Goal: Task Accomplishment & Management: Complete application form

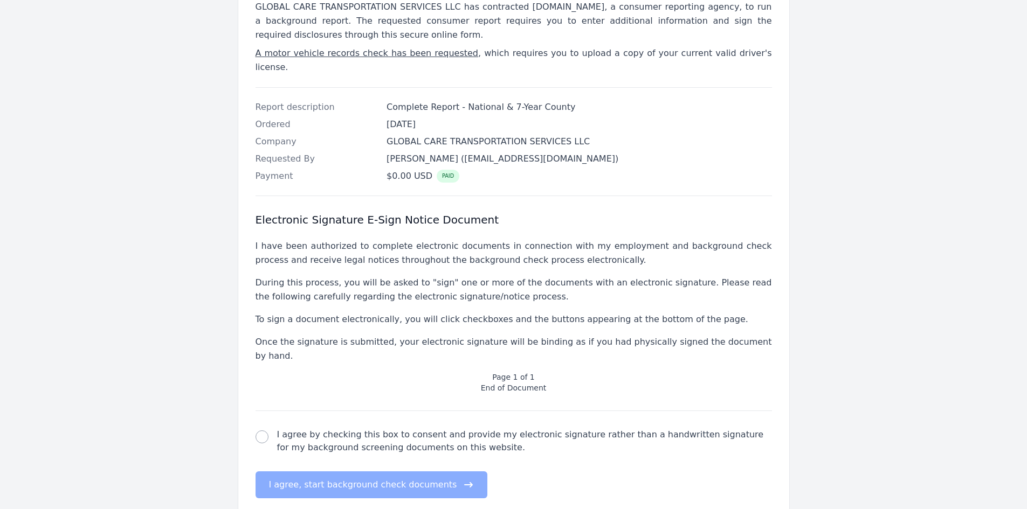
scroll to position [216, 0]
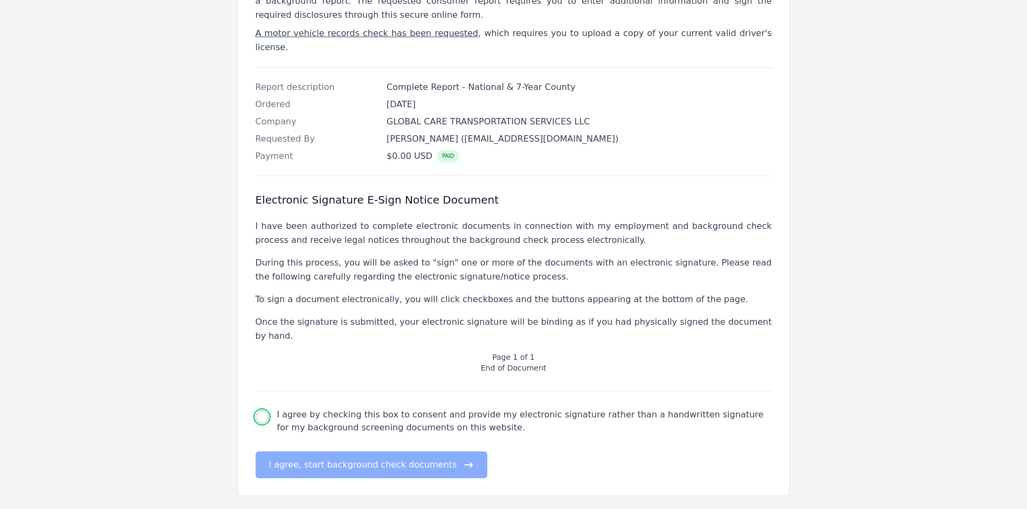
click at [267, 411] on input "I agree by checking this box to consent and provide my electronic signature rat…" at bounding box center [261, 417] width 13 height 13
checkbox input "true"
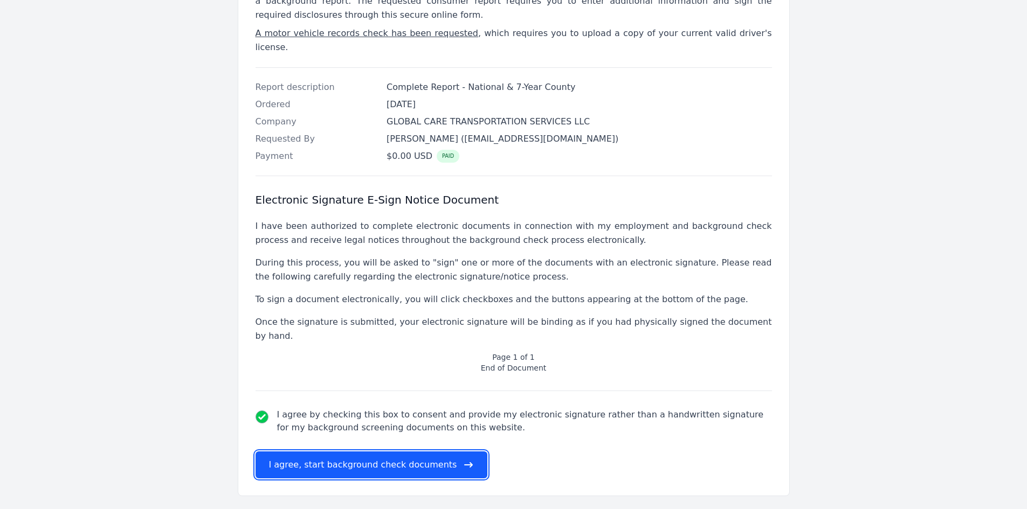
click at [389, 452] on button "I agree, start background check documents" at bounding box center [371, 465] width 232 height 27
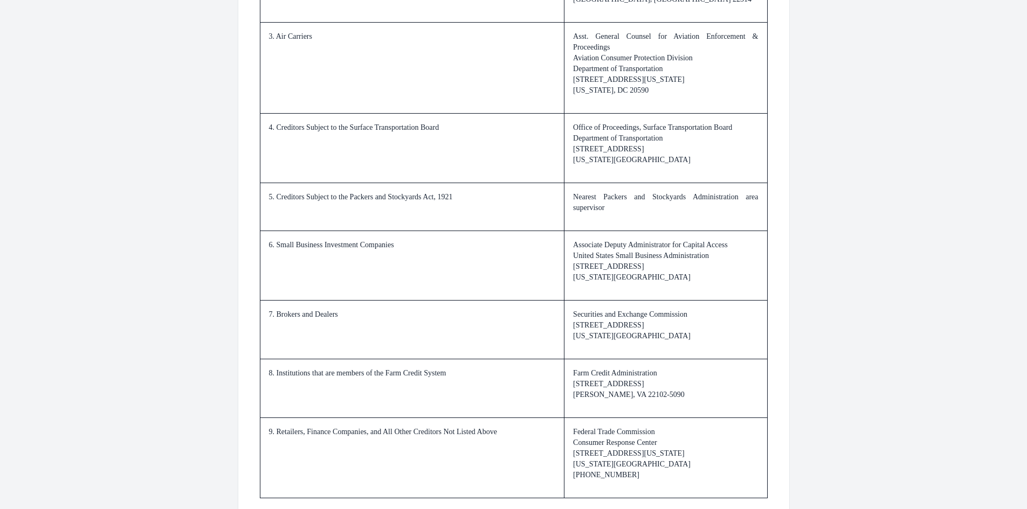
scroll to position [1536, 0]
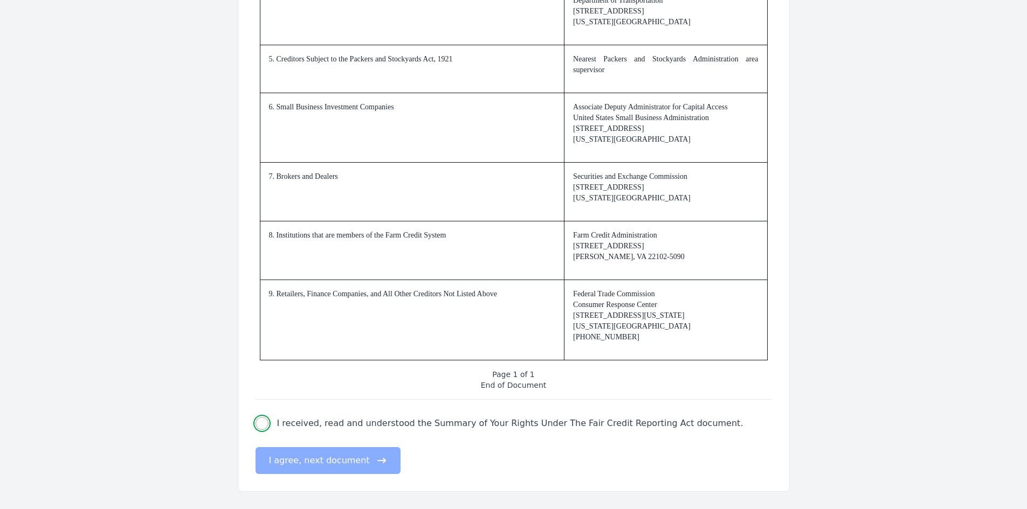
click at [264, 423] on input "I received, read and understood the Summary of Your Rights Under The Fair Credi…" at bounding box center [261, 423] width 13 height 13
checkbox input "true"
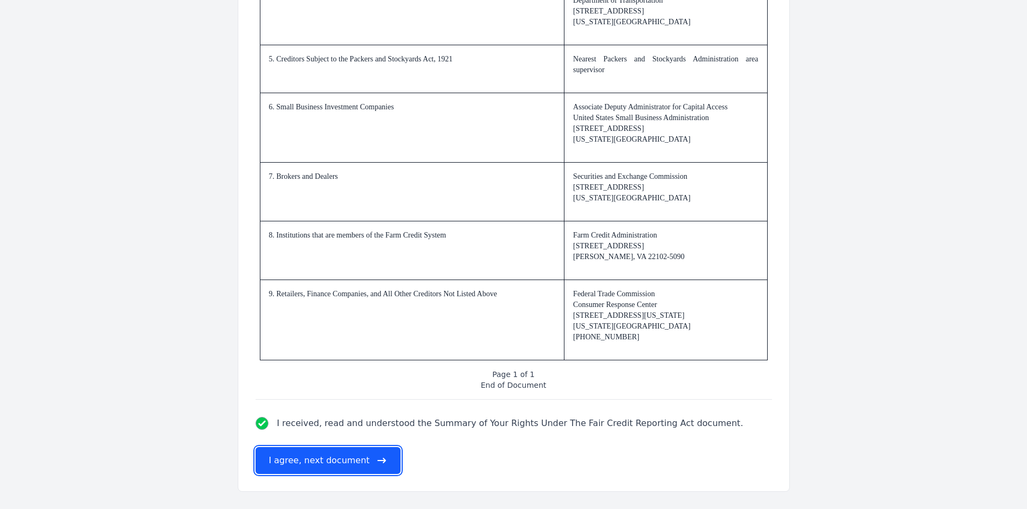
click at [296, 457] on button "I agree, next document" at bounding box center [327, 460] width 145 height 27
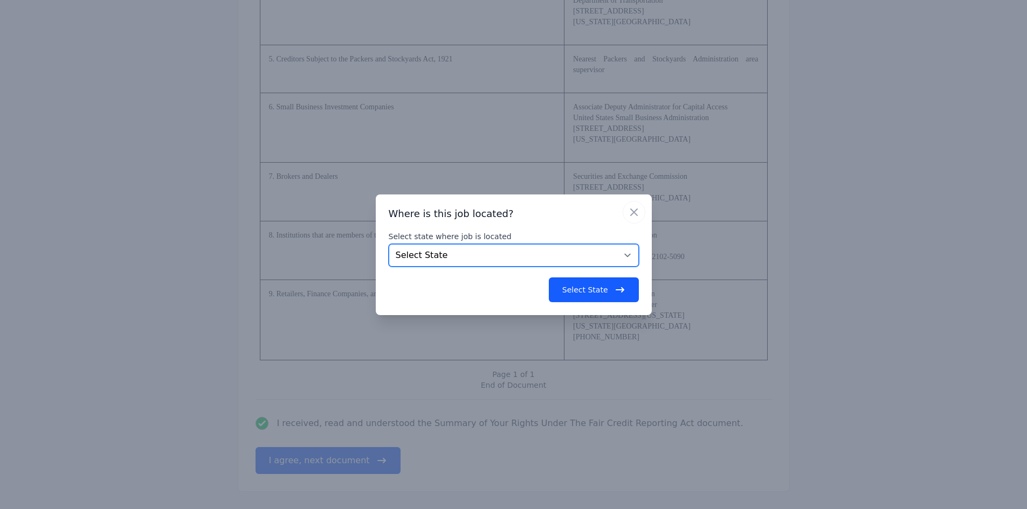
click at [431, 256] on select "Select State Alabama Alaska Arizona Arkansas California Colorado Connecticut De…" at bounding box center [514, 255] width 250 height 23
select select "FL"
click at [389, 244] on select "Select State Alabama Alaska Arizona Arkansas California Colorado Connecticut De…" at bounding box center [514, 255] width 250 height 23
click at [587, 287] on button "Select State" at bounding box center [594, 290] width 90 height 25
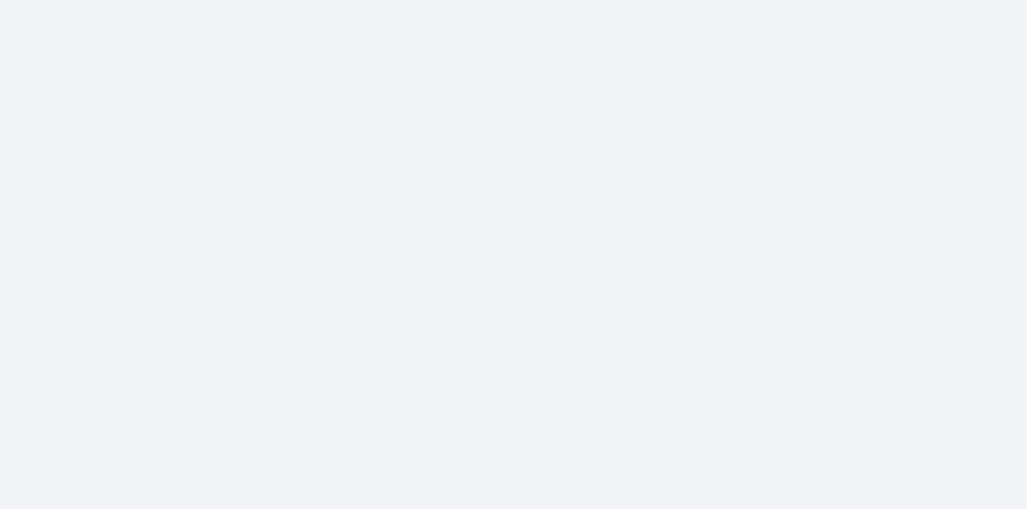
scroll to position [0, 0]
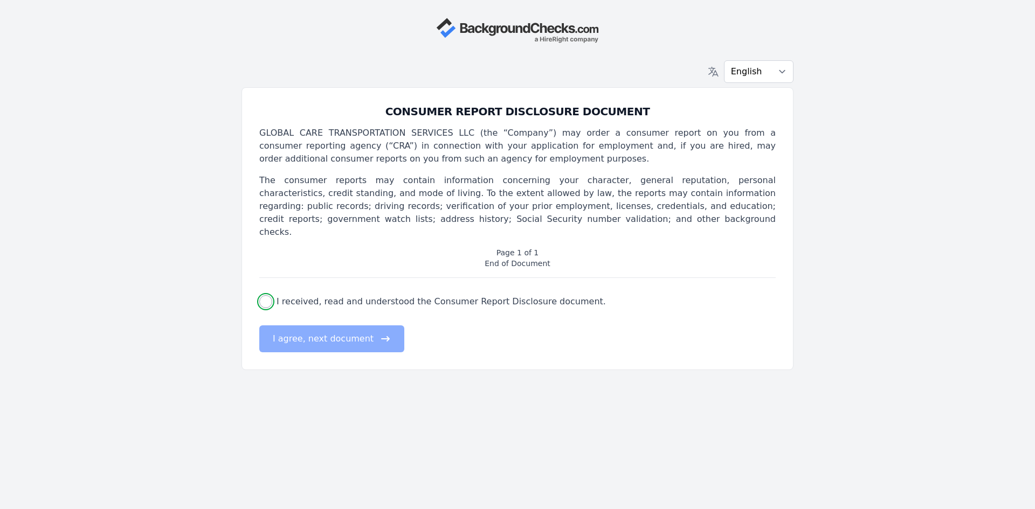
click at [266, 295] on input "I received, read and understood the Consumer Report Disclosure document." at bounding box center [265, 301] width 13 height 13
checkbox input "true"
click at [319, 326] on button "I agree, next document" at bounding box center [331, 339] width 145 height 27
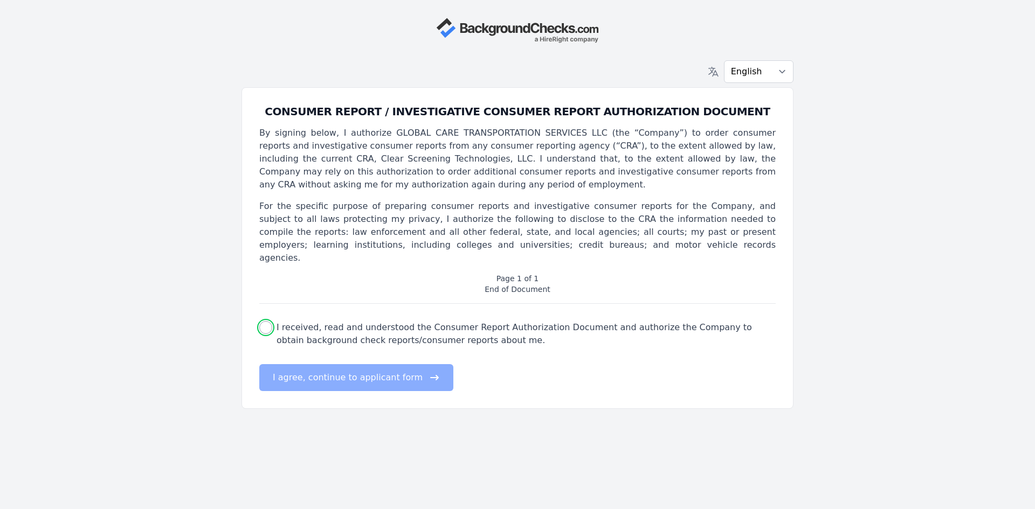
drag, startPoint x: 270, startPoint y: 315, endPoint x: 273, endPoint y: 326, distance: 11.3
click at [269, 321] on input "I received, read and understood the Consumer Report Authorization Document and …" at bounding box center [265, 327] width 13 height 13
checkbox input "true"
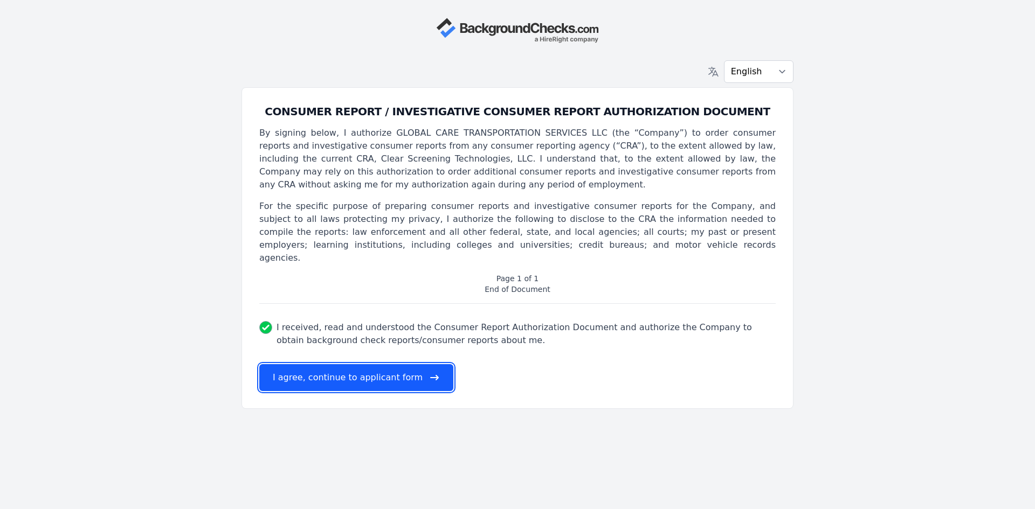
drag, startPoint x: 314, startPoint y: 356, endPoint x: 336, endPoint y: 357, distance: 21.6
click at [315, 364] on button "I agree, continue to applicant form" at bounding box center [356, 377] width 194 height 27
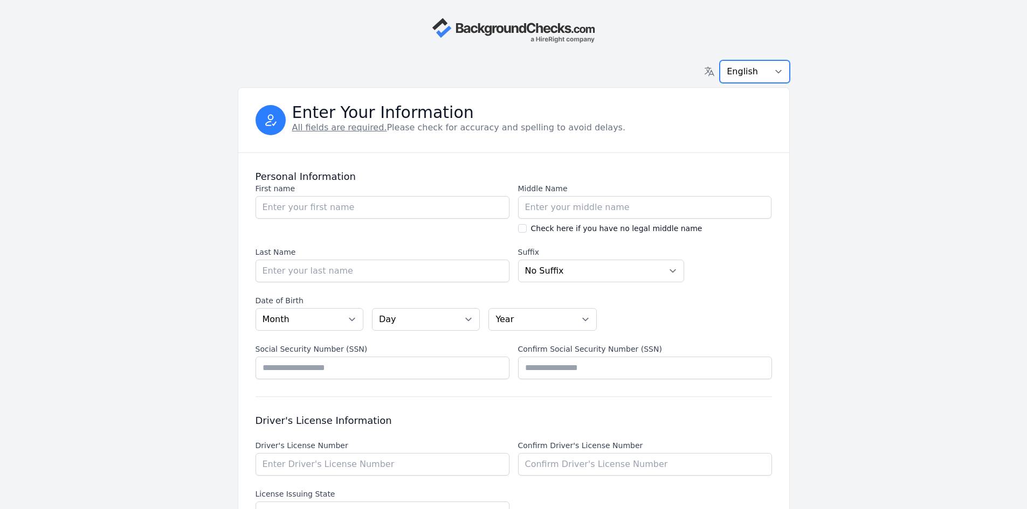
click at [748, 75] on select "English Español Français" at bounding box center [755, 71] width 70 height 23
select select "es"
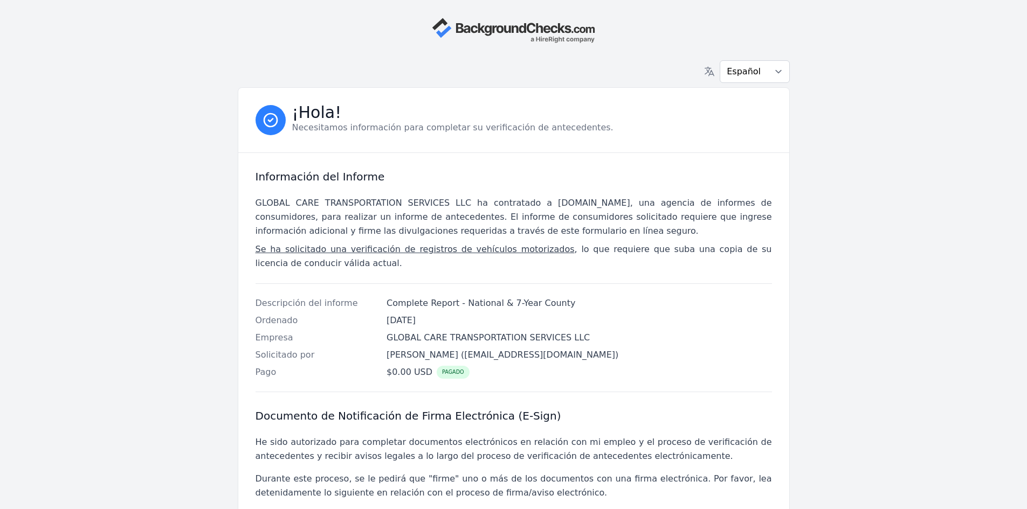
select select "es"
click at [893, 264] on body "English Español Français ¡Hola! Necesitamos información para completar su verif…" at bounding box center [513, 384] width 1027 height 768
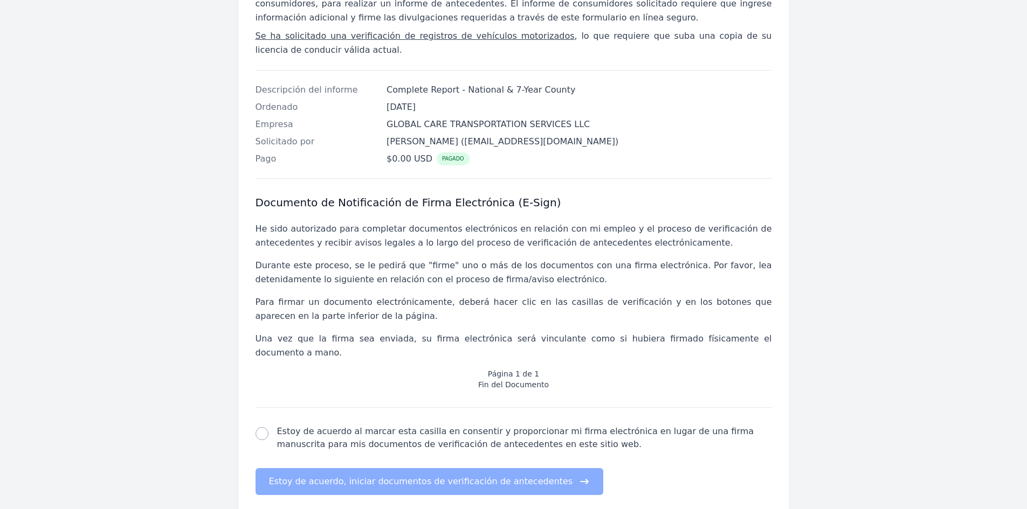
scroll to position [244, 0]
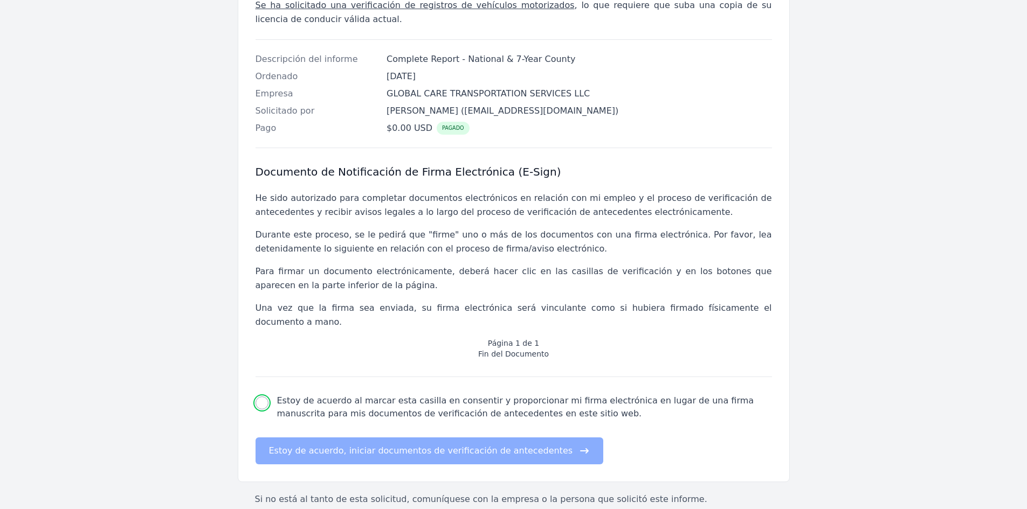
click at [262, 397] on input "Estoy de acuerdo al marcar esta casilla en consentir y proporcionar mi firma el…" at bounding box center [261, 403] width 13 height 13
checkbox input "true"
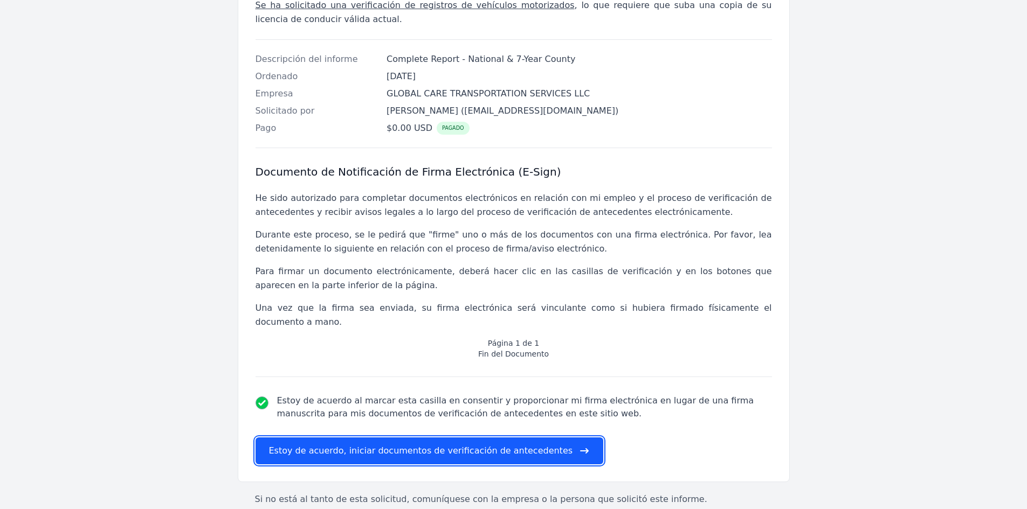
click at [319, 444] on button "Estoy de acuerdo, iniciar documentos de verificación de antecedentes" at bounding box center [429, 451] width 348 height 27
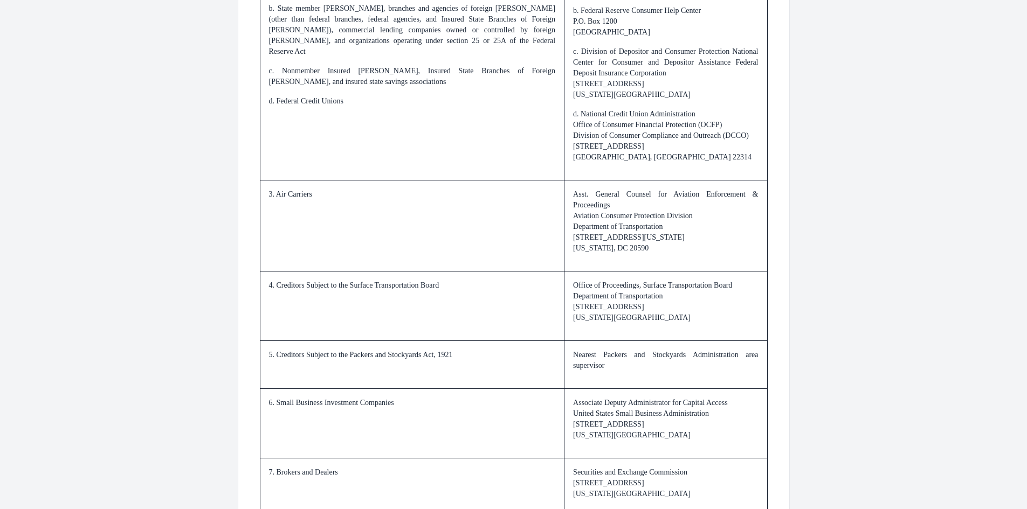
scroll to position [1536, 0]
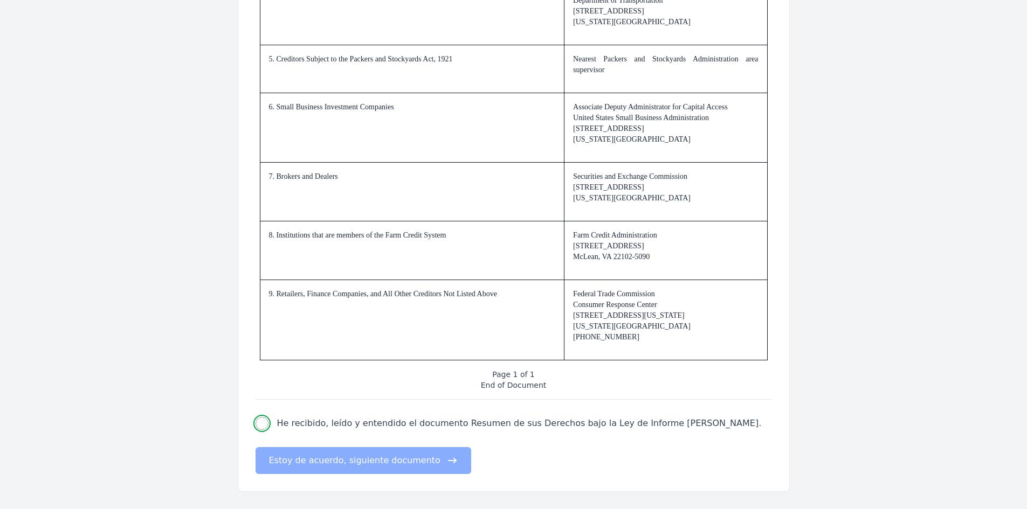
click at [263, 425] on input "He recibido, leído y entendido el documento Resumen de sus Derechos bajo la Ley…" at bounding box center [261, 423] width 13 height 13
checkbox input "true"
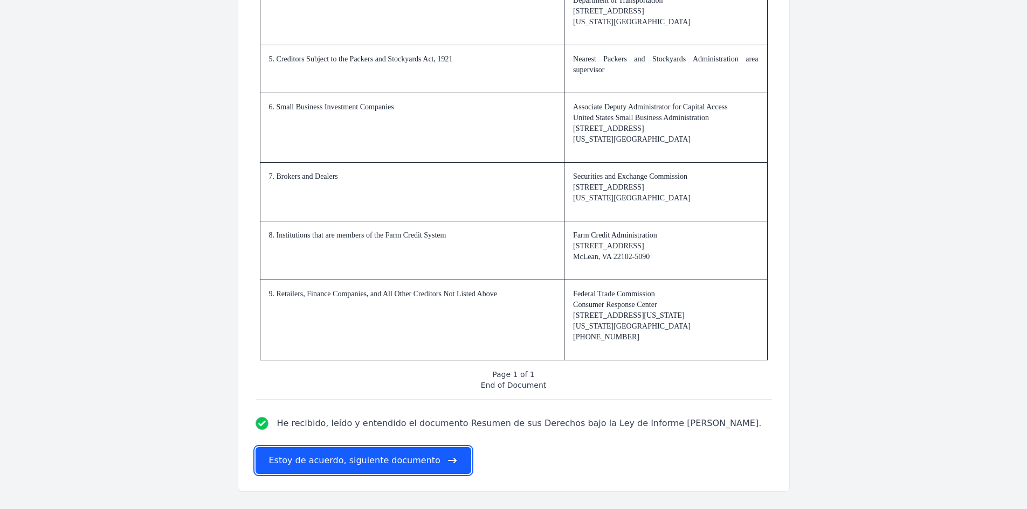
drag, startPoint x: 295, startPoint y: 458, endPoint x: 320, endPoint y: 458, distance: 24.3
click at [295, 459] on button "Estoy de acuerdo, siguiente documento" at bounding box center [363, 460] width 216 height 27
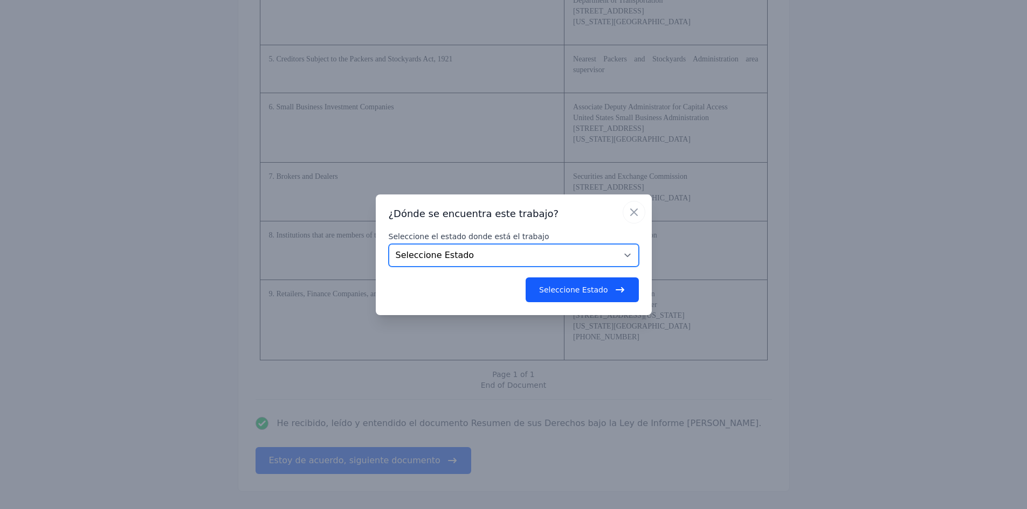
click at [481, 261] on select "Seleccione Estado [US_STATE] [US_STATE] [US_STATE] [US_STATE] [US_STATE] [US_ST…" at bounding box center [514, 255] width 250 height 23
select select "FL"
click at [389, 244] on select "Seleccione Estado [US_STATE] [US_STATE] [US_STATE] [US_STATE] [US_STATE] [US_ST…" at bounding box center [514, 255] width 250 height 23
click at [582, 294] on button "Seleccione Estado" at bounding box center [582, 290] width 113 height 25
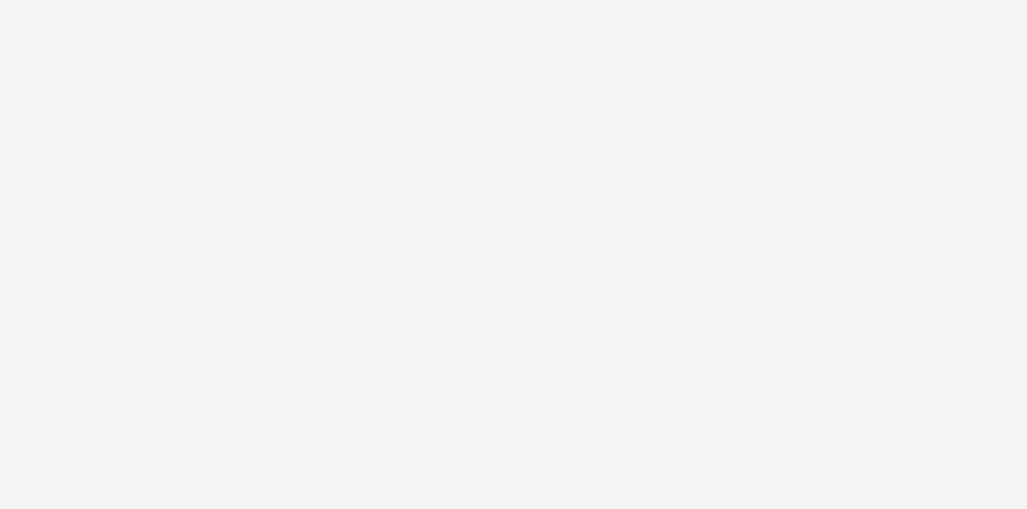
scroll to position [0, 0]
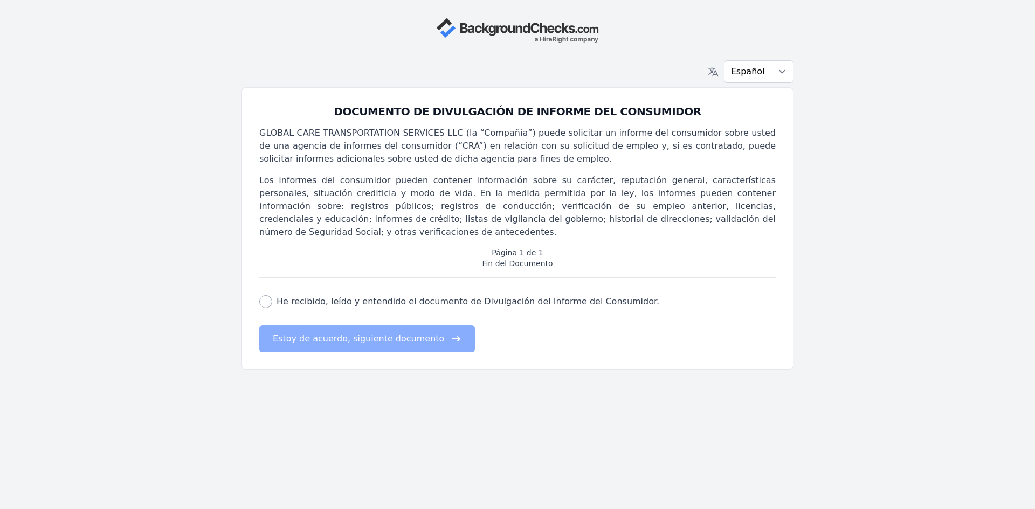
click at [284, 295] on label "He recibido, leído y entendido el documento de Divulgación del Informe del Cons…" at bounding box center [468, 301] width 383 height 13
click at [272, 295] on input "He recibido, leído y entendido el documento de Divulgación del Informe del Cons…" at bounding box center [265, 301] width 13 height 13
checkbox input "true"
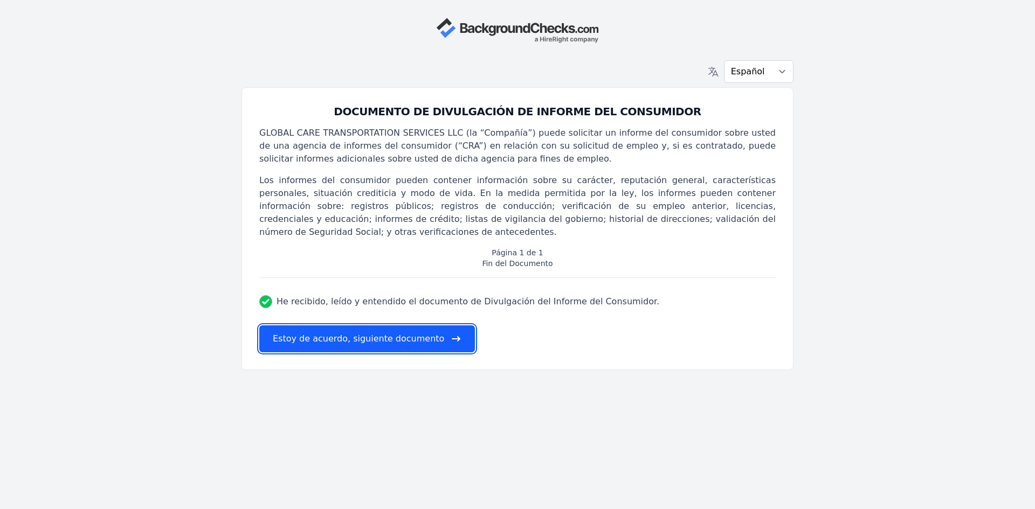
click at [312, 326] on button "Estoy de acuerdo, siguiente documento" at bounding box center [367, 339] width 216 height 27
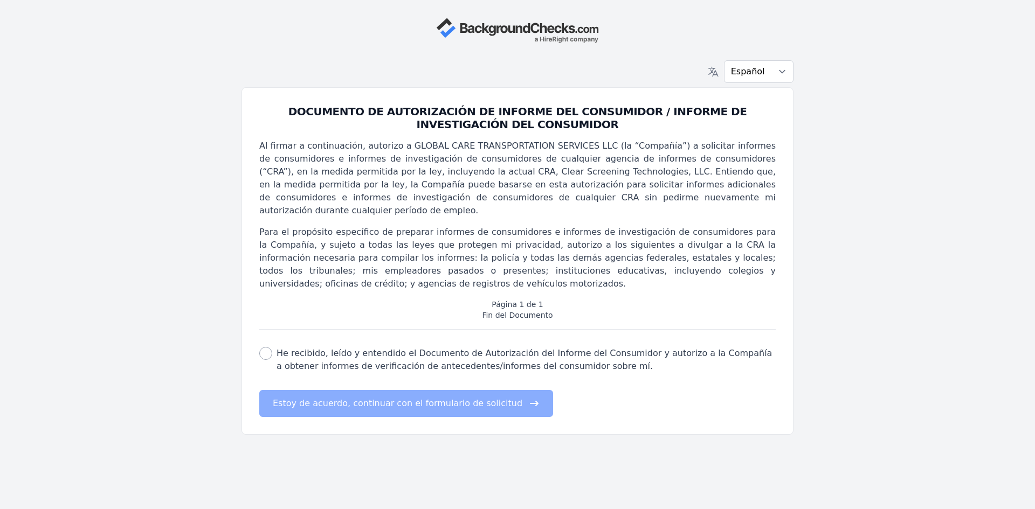
click at [274, 347] on div "consumer report authorization check He recibido, leído y entendido el Documento…" at bounding box center [517, 360] width 516 height 26
click at [267, 347] on input "He recibido, leído y entendido el Documento de Autorización del Informe del Con…" at bounding box center [265, 353] width 13 height 13
checkbox input "true"
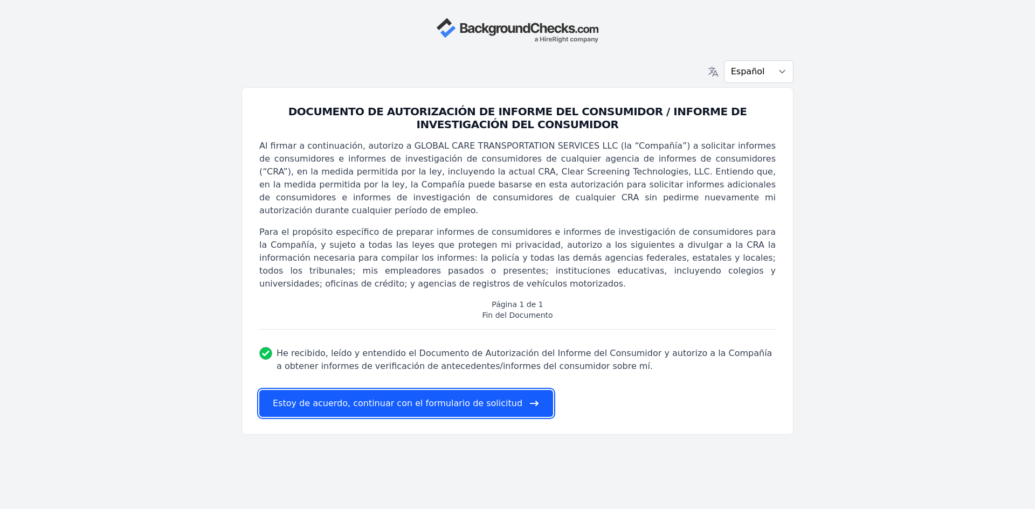
click at [293, 393] on button "Estoy de acuerdo, continuar con el formulario de solicitud" at bounding box center [406, 403] width 294 height 27
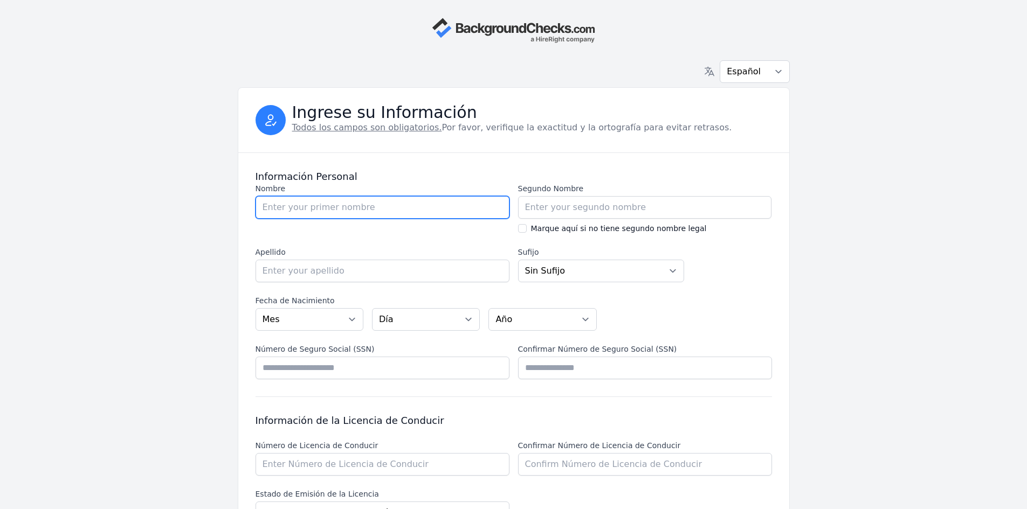
click at [336, 202] on input "Nombre" at bounding box center [382, 207] width 254 height 23
type input "[PERSON_NAME]"
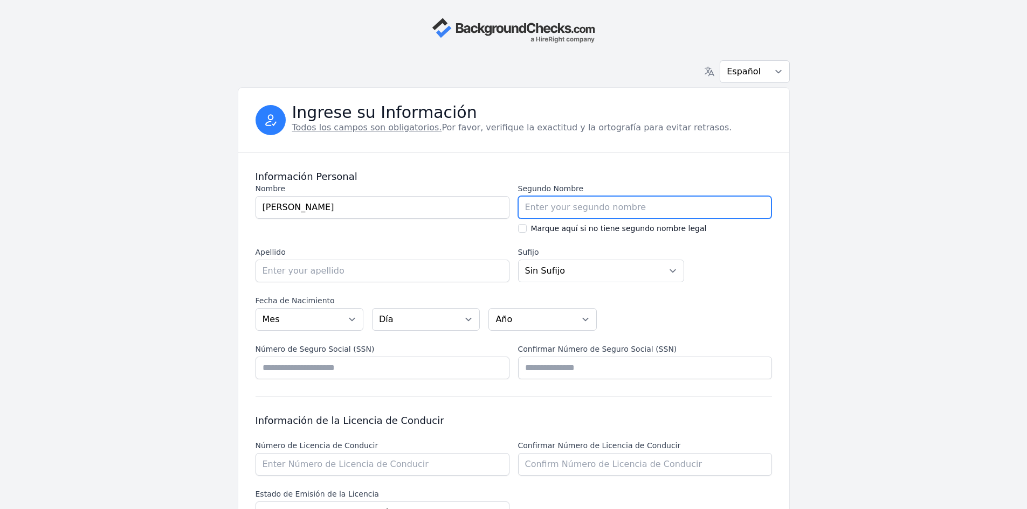
click at [679, 213] on input "Segundo Nombre" at bounding box center [645, 207] width 254 height 23
type input "[PERSON_NAME]"
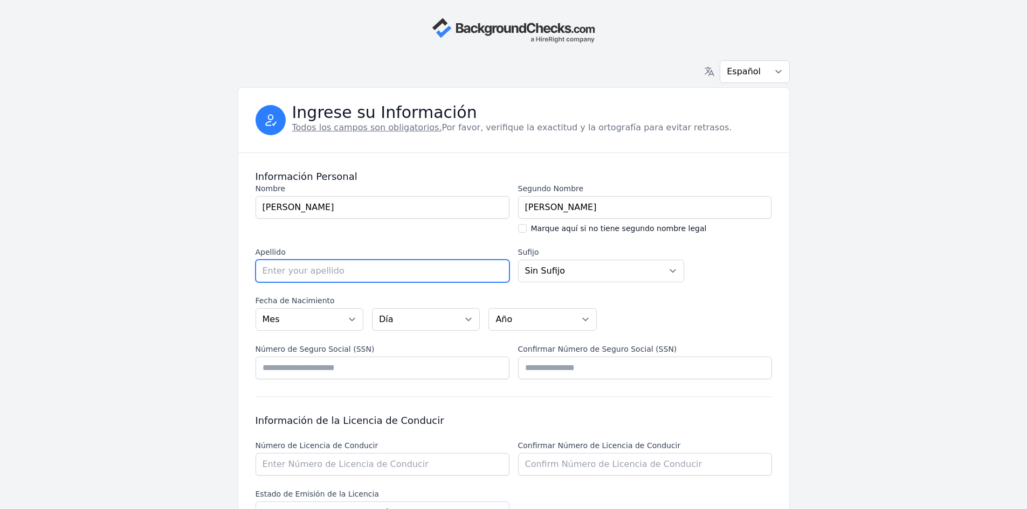
click at [337, 263] on input "Apellido" at bounding box center [382, 271] width 254 height 23
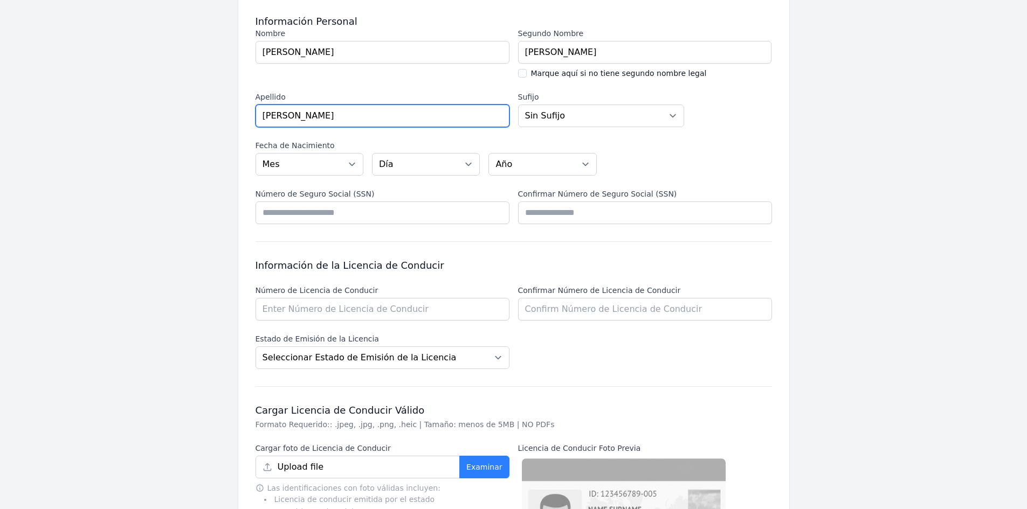
scroll to position [162, 0]
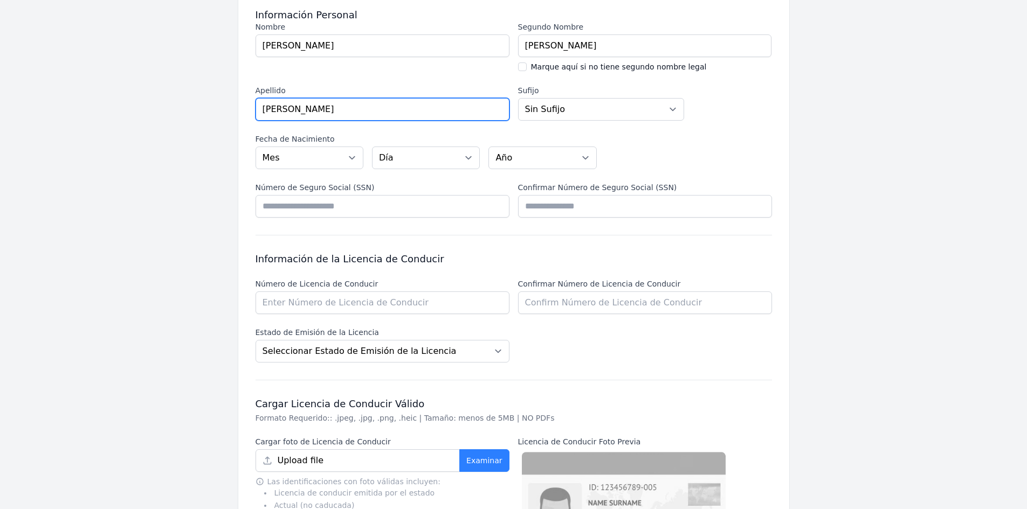
type input "[PERSON_NAME]"
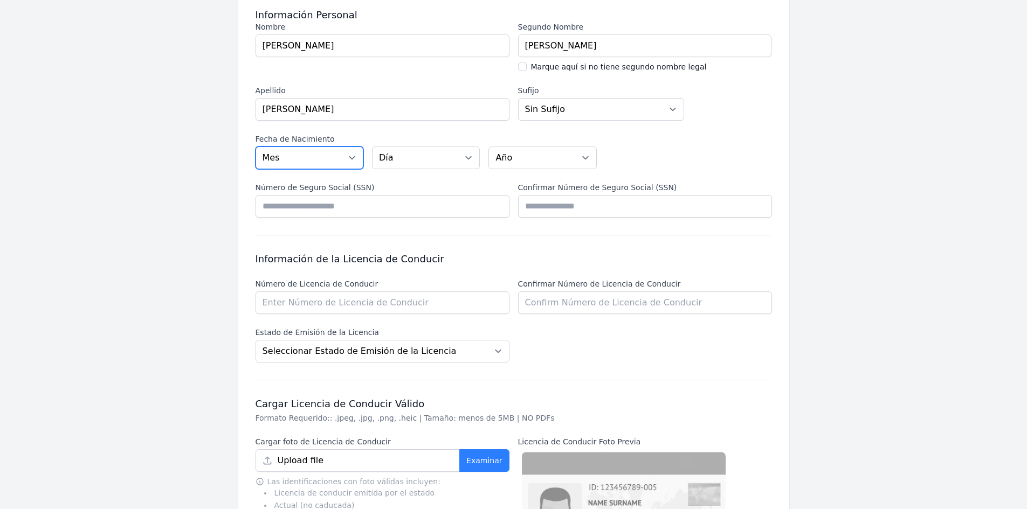
click at [310, 159] on select "Mes [DATE] - [DATE] - [DATE] - [DATE] - [DATE] - [DATE] - [DATE] - [DATE] - [DA…" at bounding box center [309, 158] width 108 height 23
select select "05"
click at [255, 147] on select "Mes [DATE] - [DATE] - [DATE] - [DATE] - [DATE] - [DATE] - [DATE] - [DATE] - [DA…" at bounding box center [309, 158] width 108 height 23
drag, startPoint x: 398, startPoint y: 155, endPoint x: 400, endPoint y: 161, distance: 6.1
click at [398, 155] on select "Día 01 02 03 04 05 06 07 08 09 10 11 12 13 14 15 16 17 18 19 20 21 22 23 24 25 …" at bounding box center [426, 158] width 108 height 23
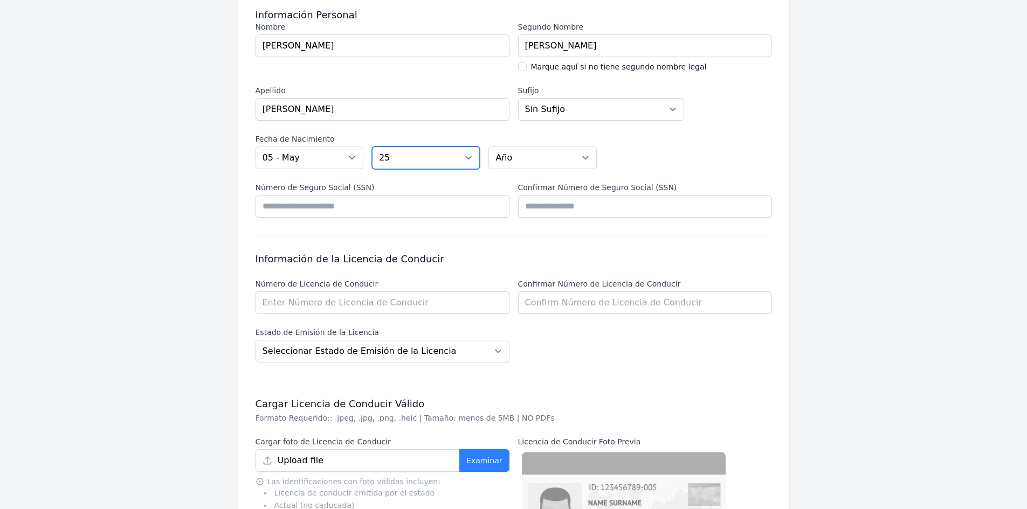
click at [372, 147] on select "Día 01 02 03 04 05 06 07 08 09 10 11 12 13 14 15 16 17 18 19 20 21 22 23 24 25 …" at bounding box center [426, 158] width 108 height 23
click at [404, 169] on select "Día 01 02 03 04 05 06 07 08 09 10 11 12 13 14 15 16 17 18 19 20 21 22 23 24 25 …" at bounding box center [426, 158] width 108 height 23
select select "24"
click at [372, 147] on select "Día 01 02 03 04 05 06 07 08 09 10 11 12 13 14 15 16 17 18 19 20 21 22 23 24 25 …" at bounding box center [426, 158] width 108 height 23
click at [532, 158] on select "Año 2007 2006 2005 2004 2003 2002 2001 2000 1999 1998 1997 1996 1995 1994 1993 …" at bounding box center [542, 158] width 108 height 23
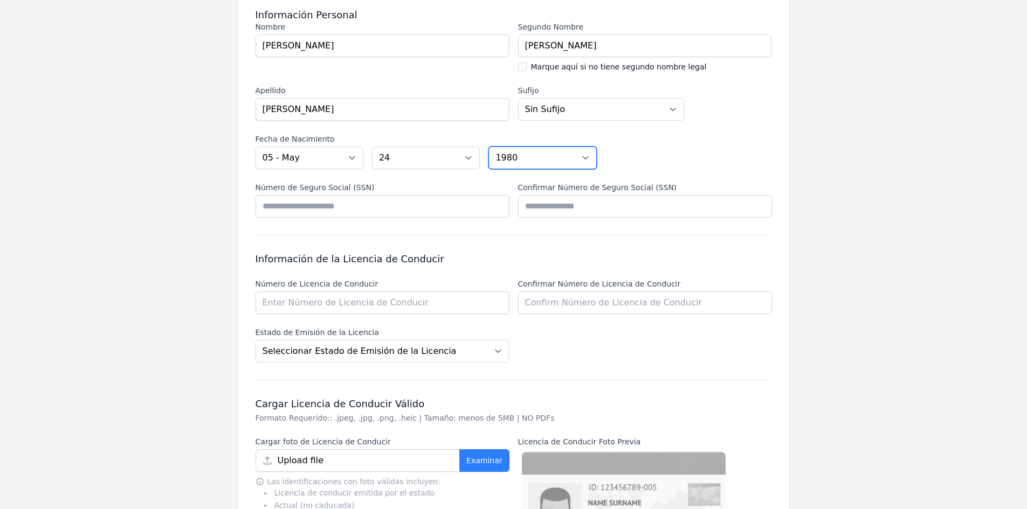
click at [488, 147] on select "Año 2007 2006 2005 2004 2003 2002 2001 2000 1999 1998 1997 1996 1995 1994 1993 …" at bounding box center [542, 158] width 108 height 23
click at [517, 162] on select "Año 2007 2006 2005 2004 2003 2002 2001 2000 1999 1998 1997 1996 1995 1994 1993 …" at bounding box center [542, 158] width 108 height 23
select select "1984"
click at [488, 147] on select "Año 2007 2006 2005 2004 2003 2002 2001 2000 1999 1998 1997 1996 1995 1994 1993 …" at bounding box center [542, 158] width 108 height 23
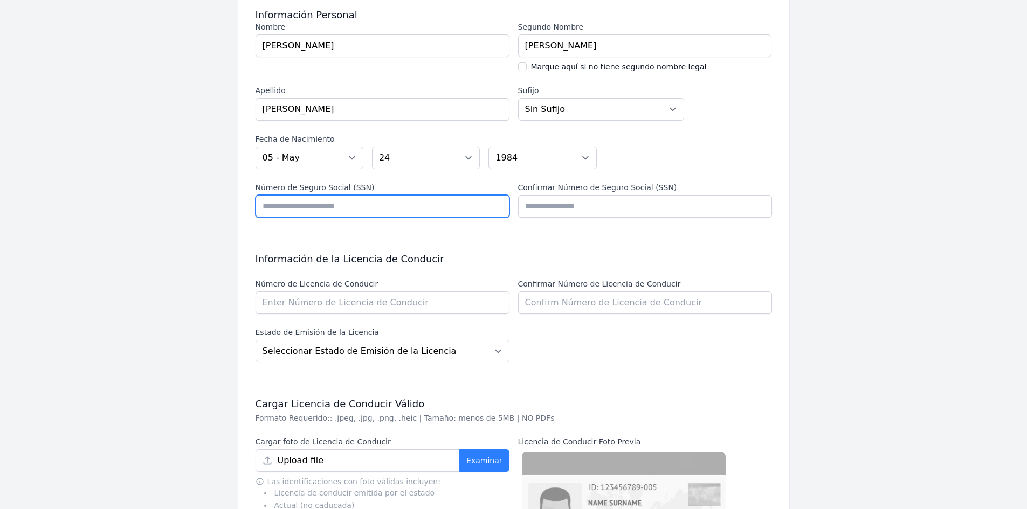
click at [333, 206] on input "Número de Seguro Social (SSN)" at bounding box center [382, 206] width 254 height 23
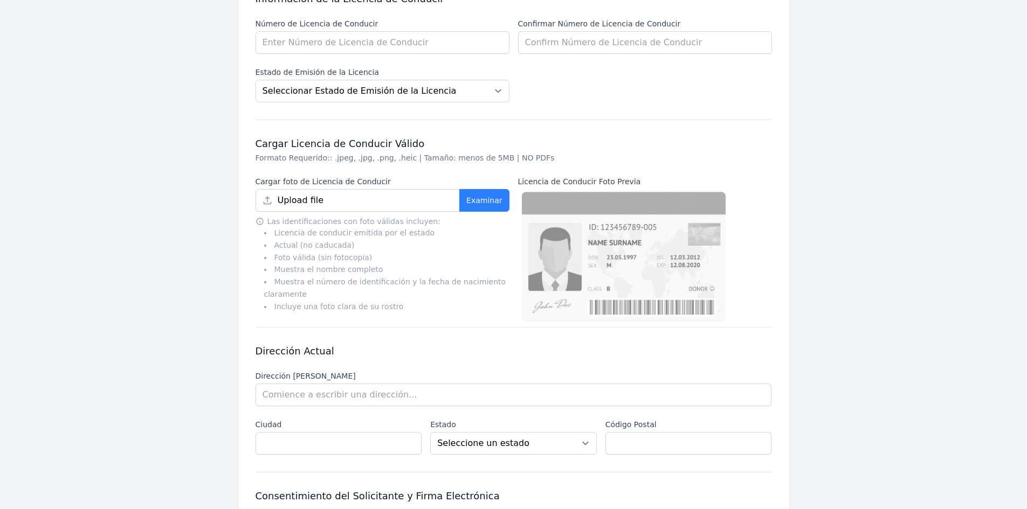
scroll to position [519, 0]
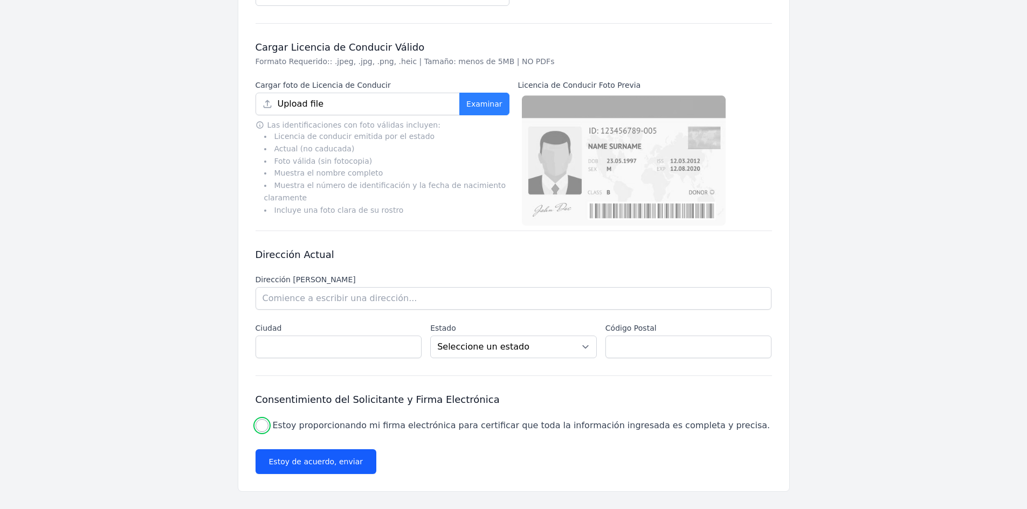
click at [266, 424] on input "Estoy proporcionando mi firma electrónica para certificar que toda la informaci…" at bounding box center [261, 425] width 13 height 13
checkbox input "true"
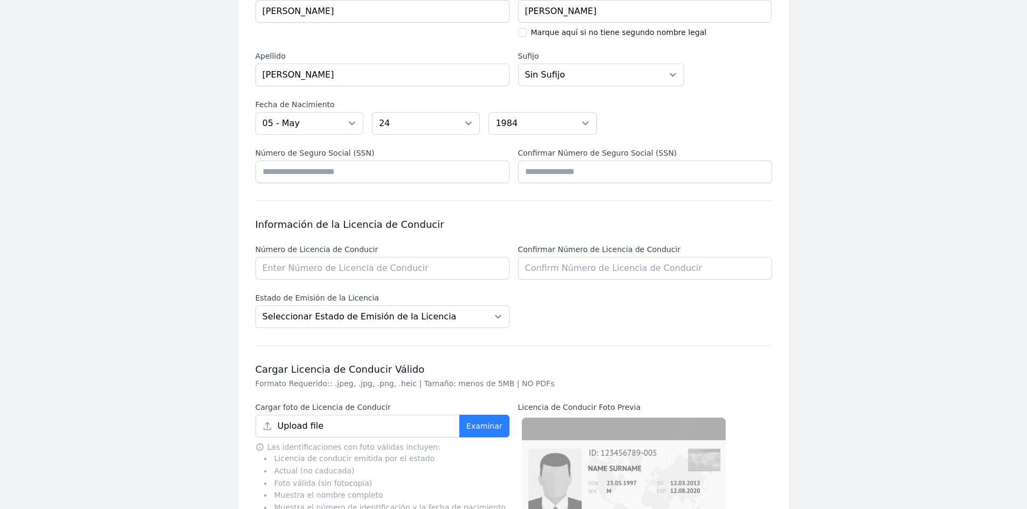
scroll to position [195, 0]
click at [305, 316] on select "Seleccionar Estado de Emisión de la Licencia [US_STATE] [US_STATE] [US_STATE] […" at bounding box center [382, 318] width 254 height 23
select select "FL"
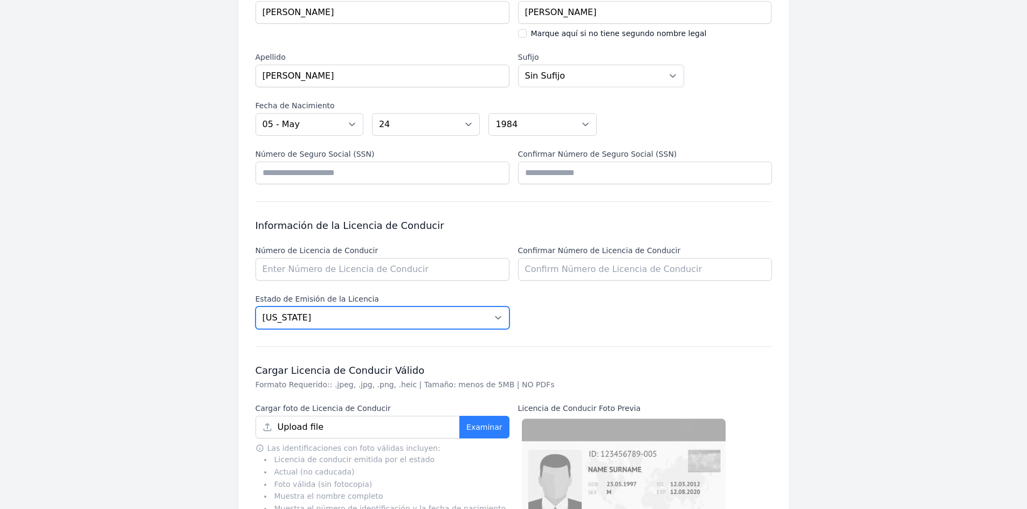
click at [255, 307] on select "Seleccionar Estado de Emisión de la Licencia [US_STATE] [US_STATE] [US_STATE] […" at bounding box center [382, 318] width 254 height 23
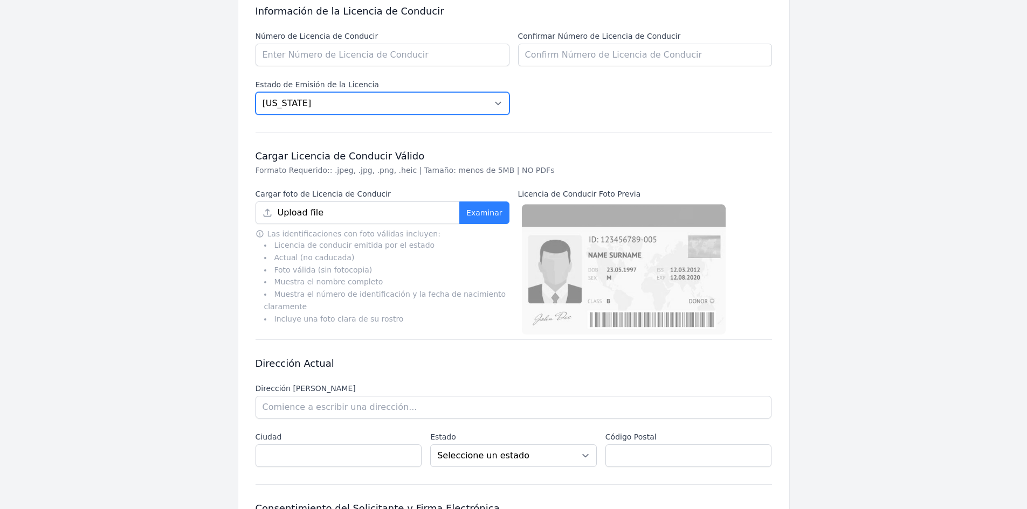
scroll to position [465, 0]
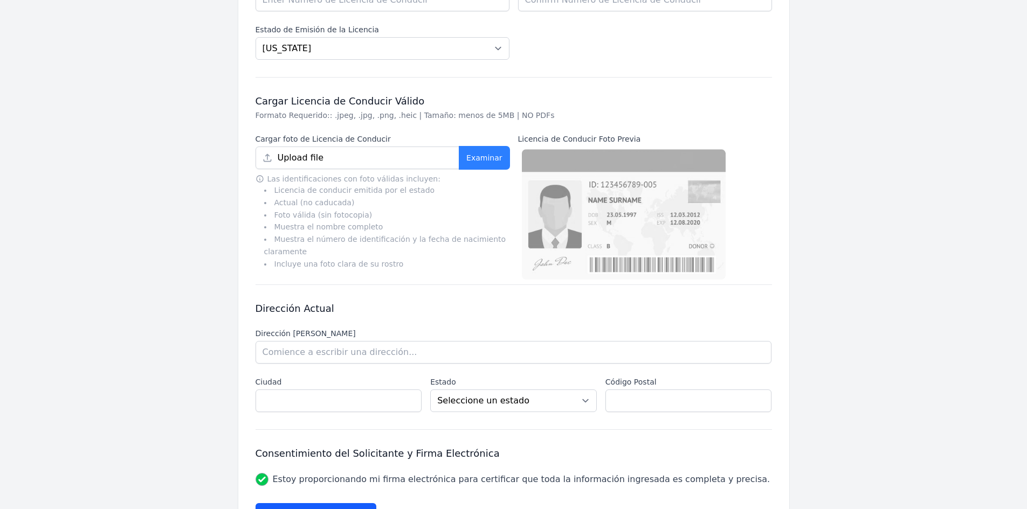
click at [486, 158] on button "Examinar" at bounding box center [484, 158] width 50 height 23
type input "Imagen de WhatsApp [DATE] 13.14.04_e4dca361.jpg"
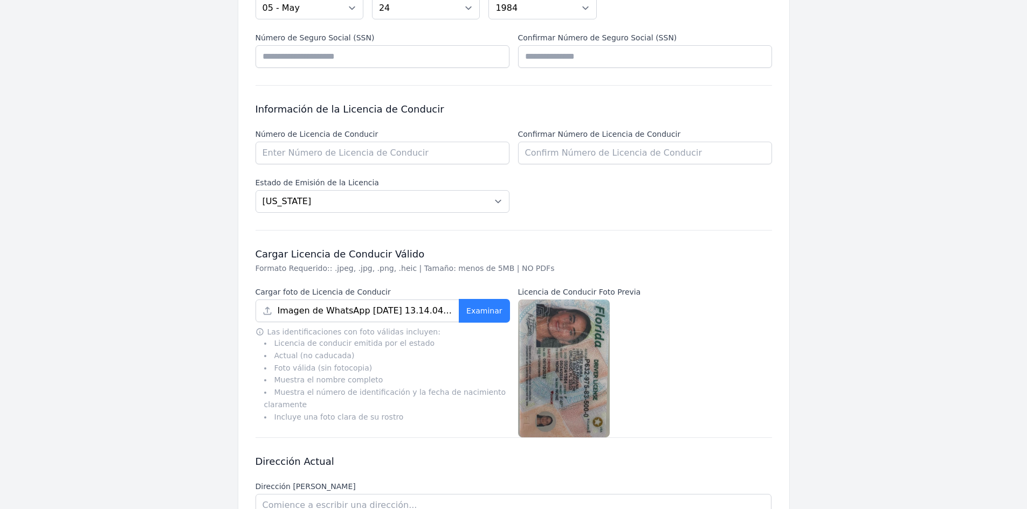
scroll to position [303, 0]
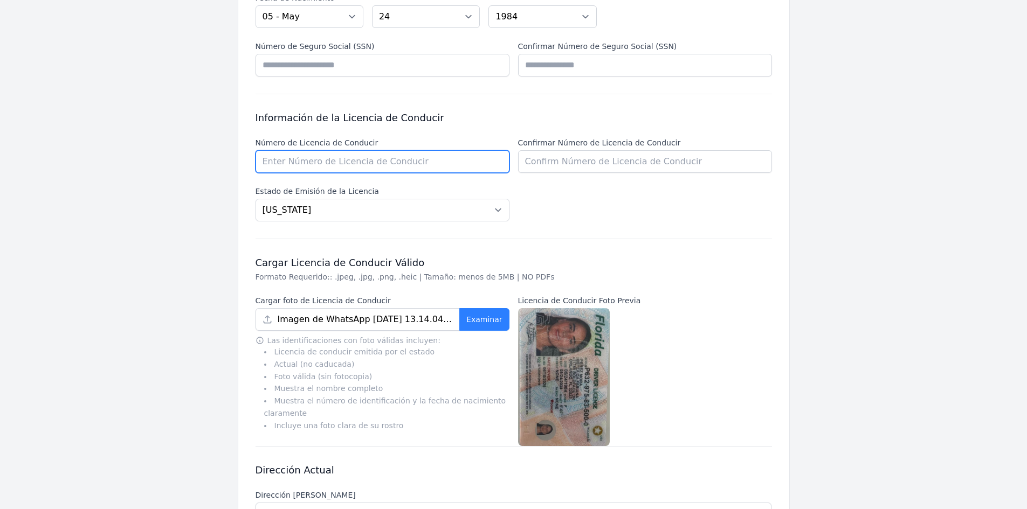
click at [351, 162] on input "Número de Licencia de Conducir" at bounding box center [382, 161] width 254 height 23
drag, startPoint x: 341, startPoint y: 162, endPoint x: 240, endPoint y: 162, distance: 100.3
click at [240, 162] on div "Información Personal Nombre Nombre [PERSON_NAME] Nombre Segundo Nombre [PERSON_…" at bounding box center [513, 278] width 551 height 857
type input "P632975835000"
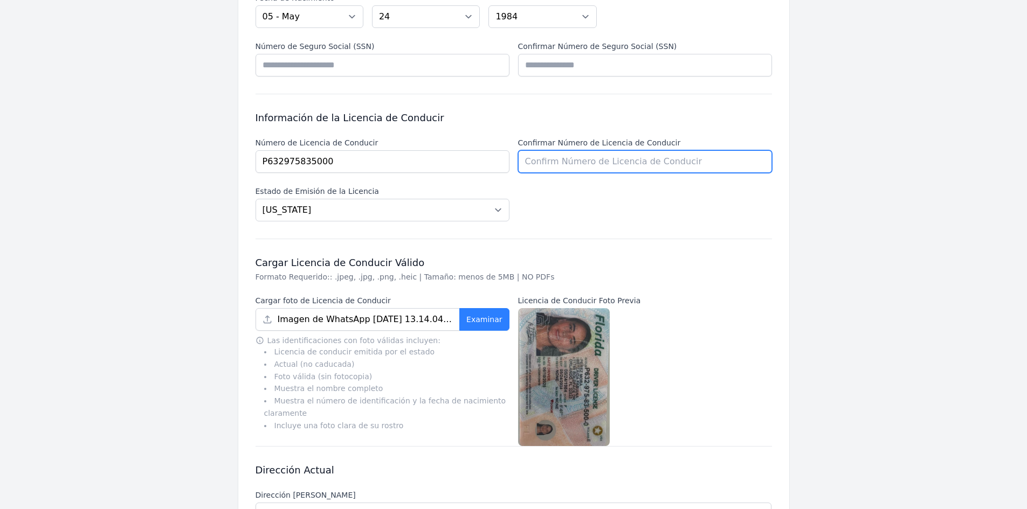
click at [576, 166] on input "Confirmar Número de Licencia de Conducir" at bounding box center [645, 161] width 254 height 23
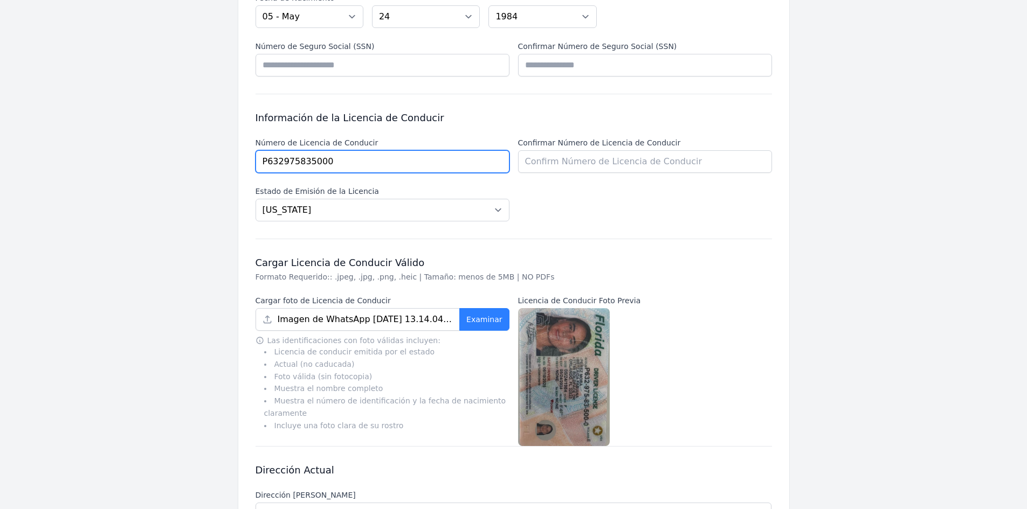
drag, startPoint x: 348, startPoint y: 161, endPoint x: 232, endPoint y: 166, distance: 116.0
click at [232, 166] on main "English Español Français Ingrese su Información Todos los campos son obligatori…" at bounding box center [513, 230] width 655 height 955
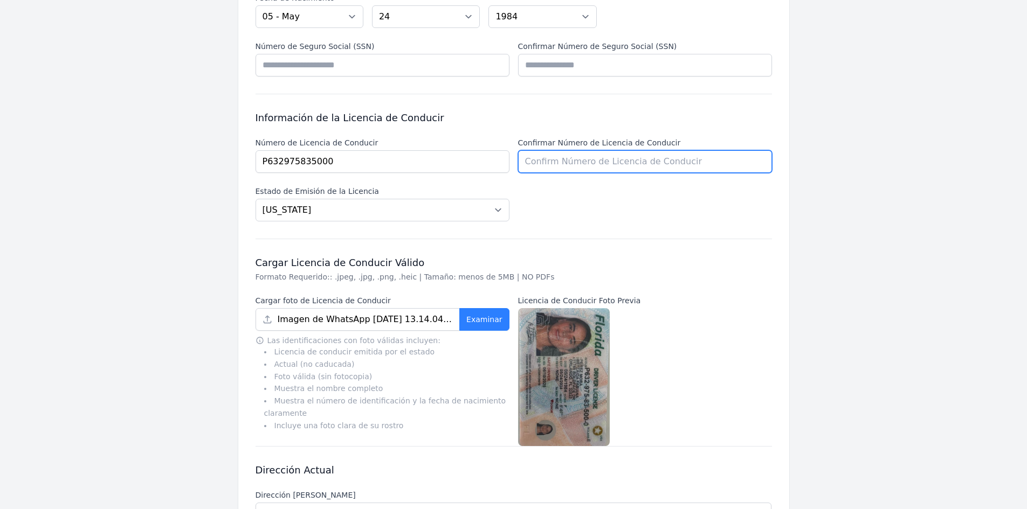
click at [567, 161] on input "Confirmar Número de Licencia de Conducir" at bounding box center [645, 161] width 254 height 23
paste input "P632975835000"
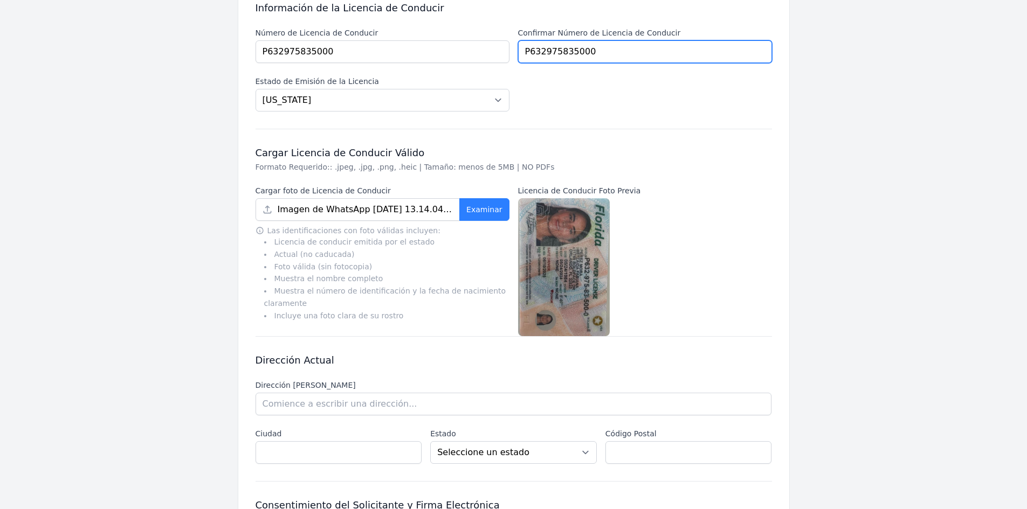
scroll to position [519, 0]
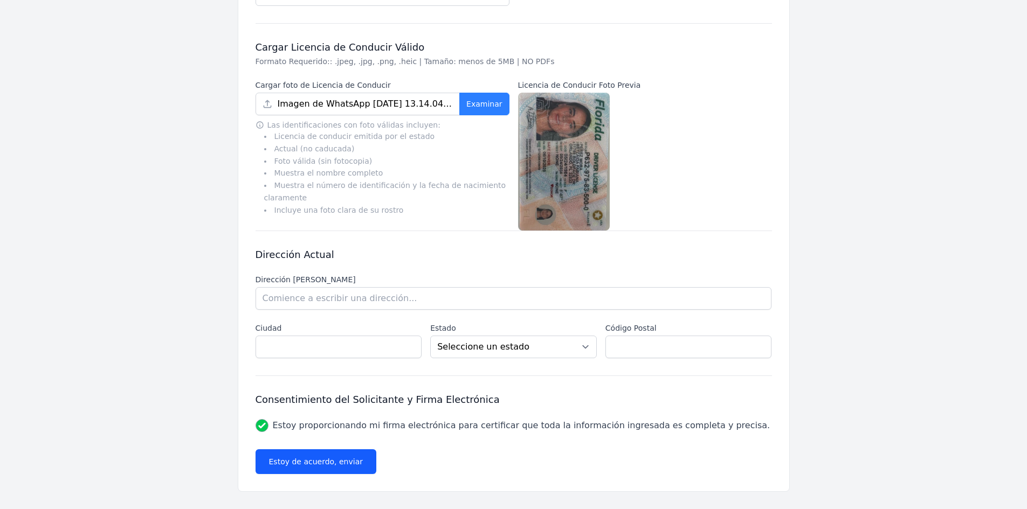
type input "P632975835000"
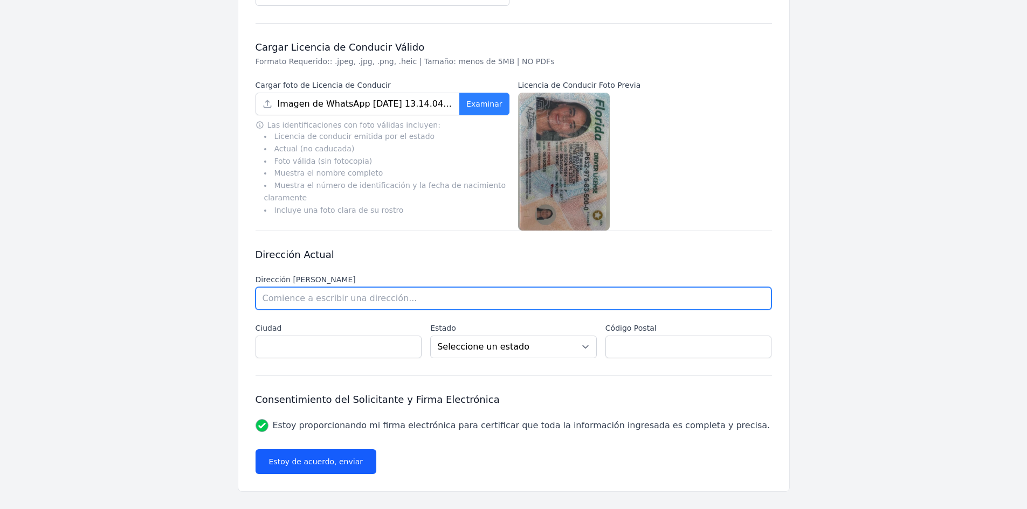
click at [321, 304] on input "text" at bounding box center [513, 298] width 516 height 23
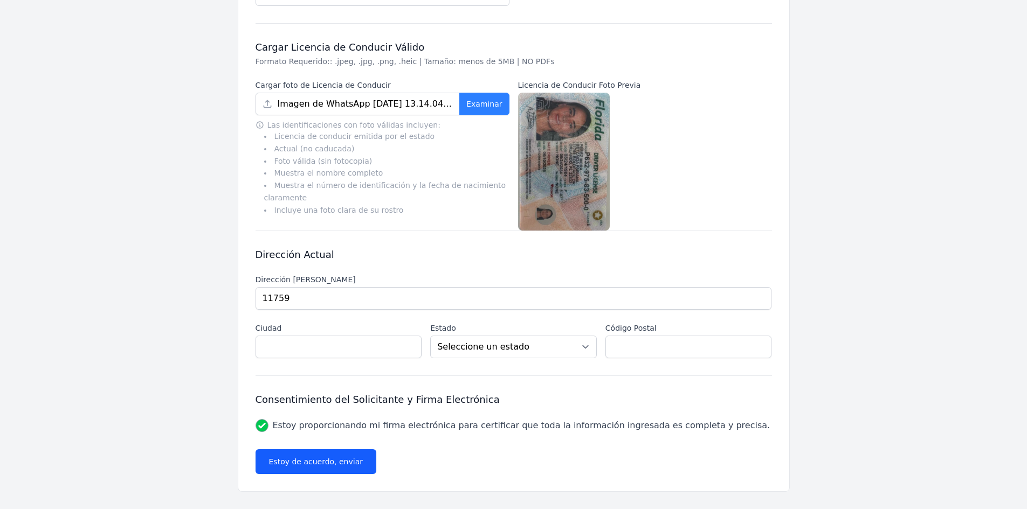
click at [0, 0] on li "[STREET_ADDRESS][PERSON_NAME]" at bounding box center [0, 0] width 0 height 0
type input "11759 Boldface Dr"
type input "[PERSON_NAME]"
select select "FL"
type input "32832"
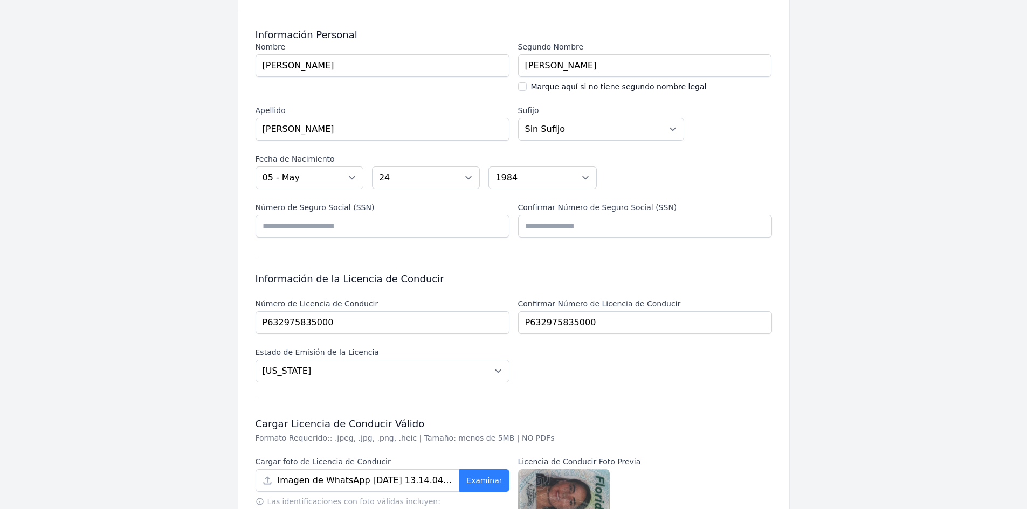
scroll to position [141, 0]
click at [341, 219] on input "Número de Seguro Social (SSN)" at bounding box center [382, 227] width 254 height 23
type input "*********"
click at [540, 226] on input "Confirmar Número de Seguro Social (SSN)" at bounding box center [645, 227] width 254 height 23
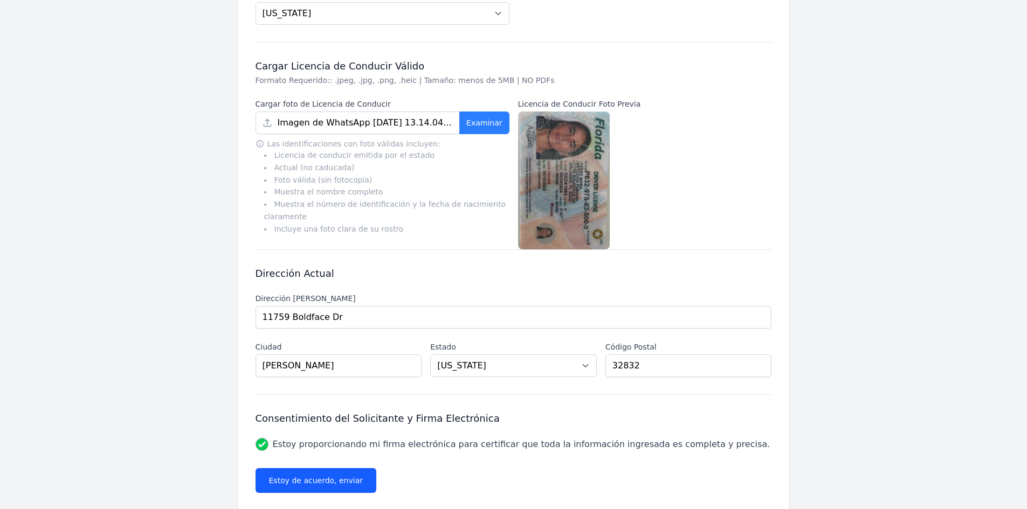
scroll to position [519, 0]
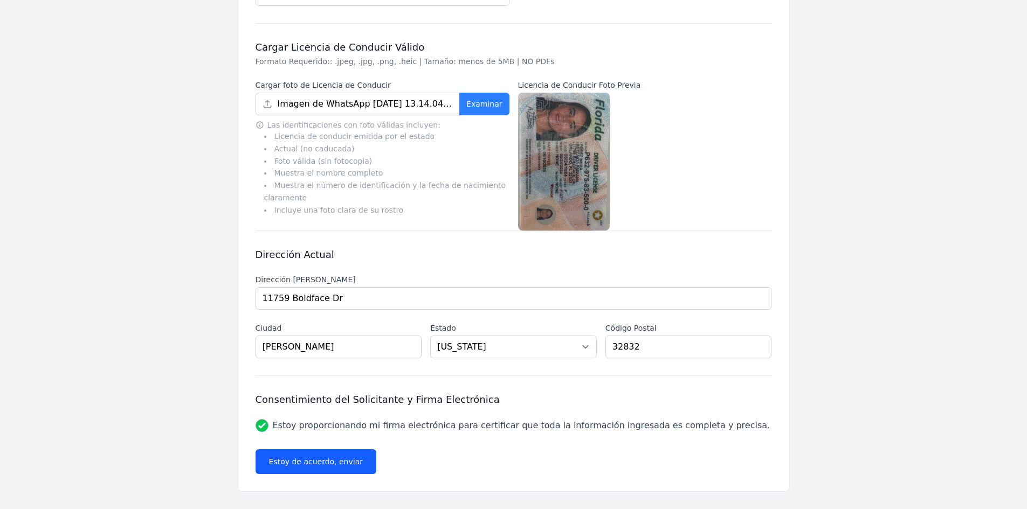
type input "*********"
click at [298, 462] on button "Estoy de acuerdo, enviar" at bounding box center [315, 462] width 121 height 25
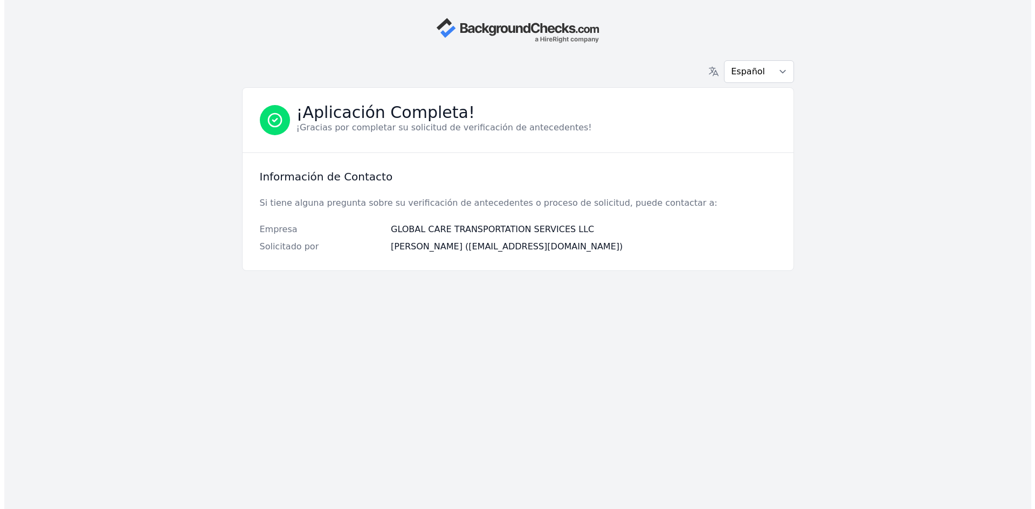
scroll to position [0, 0]
